Goal: Task Accomplishment & Management: Manage account settings

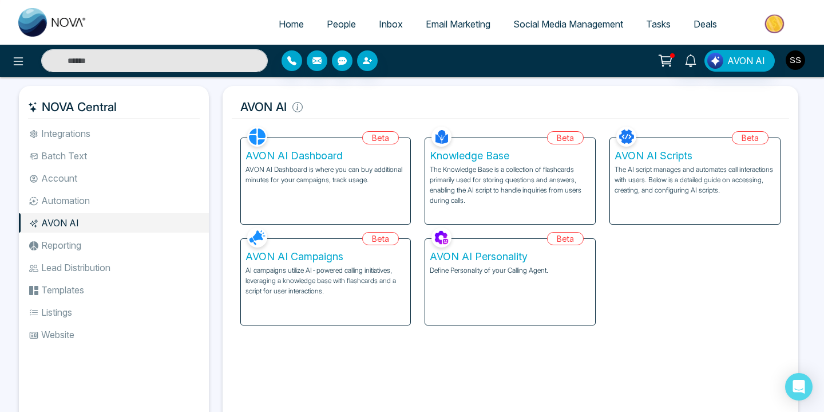
click at [796, 58] on img "button" at bounding box center [795, 59] width 19 height 19
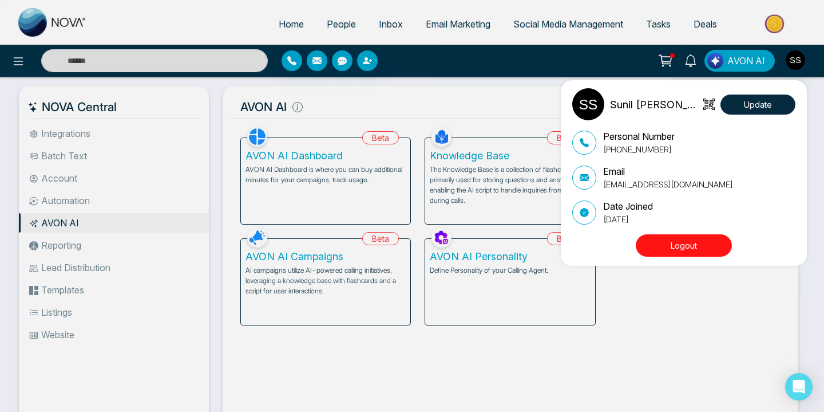
click at [669, 241] on button "Logout" at bounding box center [684, 245] width 96 height 22
